Goal: Check status: Check status

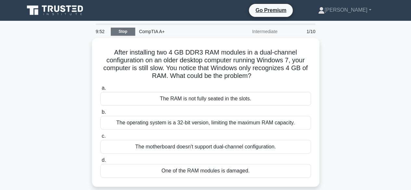
drag, startPoint x: 121, startPoint y: 37, endPoint x: 120, endPoint y: 32, distance: 5.2
click at [120, 32] on div "9:52 Stop CompTIA A+ Intermediate 1/10" at bounding box center [205, 31] width 227 height 13
click at [120, 32] on link "Stop" at bounding box center [123, 32] width 24 height 8
